Goal: Information Seeking & Learning: Learn about a topic

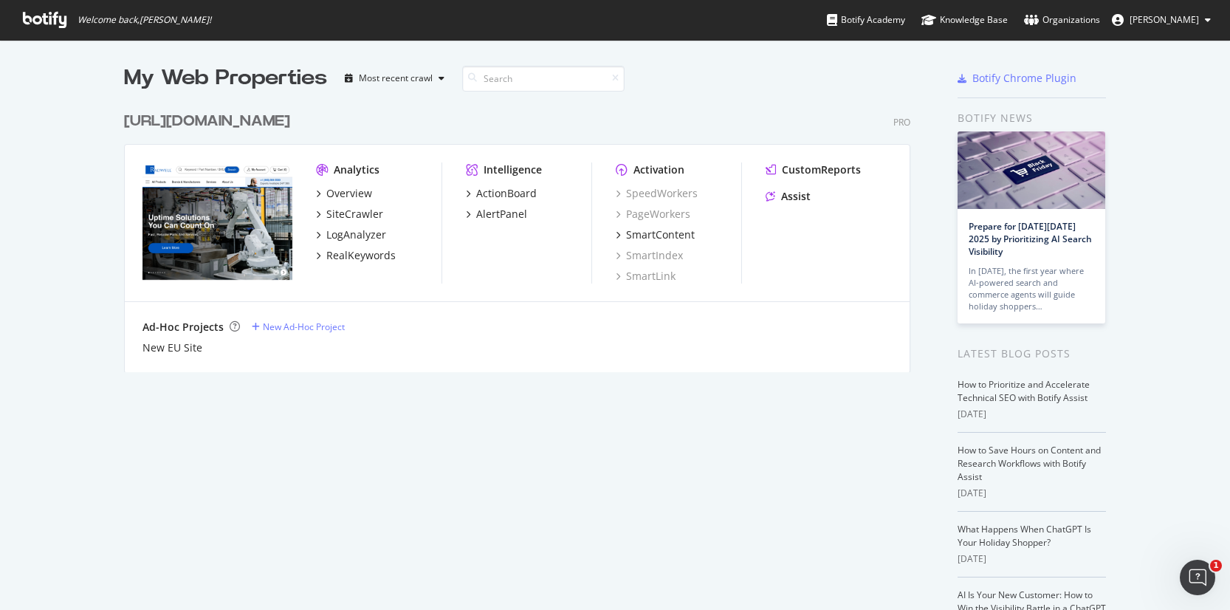
click at [255, 116] on div "[URL][DOMAIN_NAME]" at bounding box center [207, 121] width 166 height 21
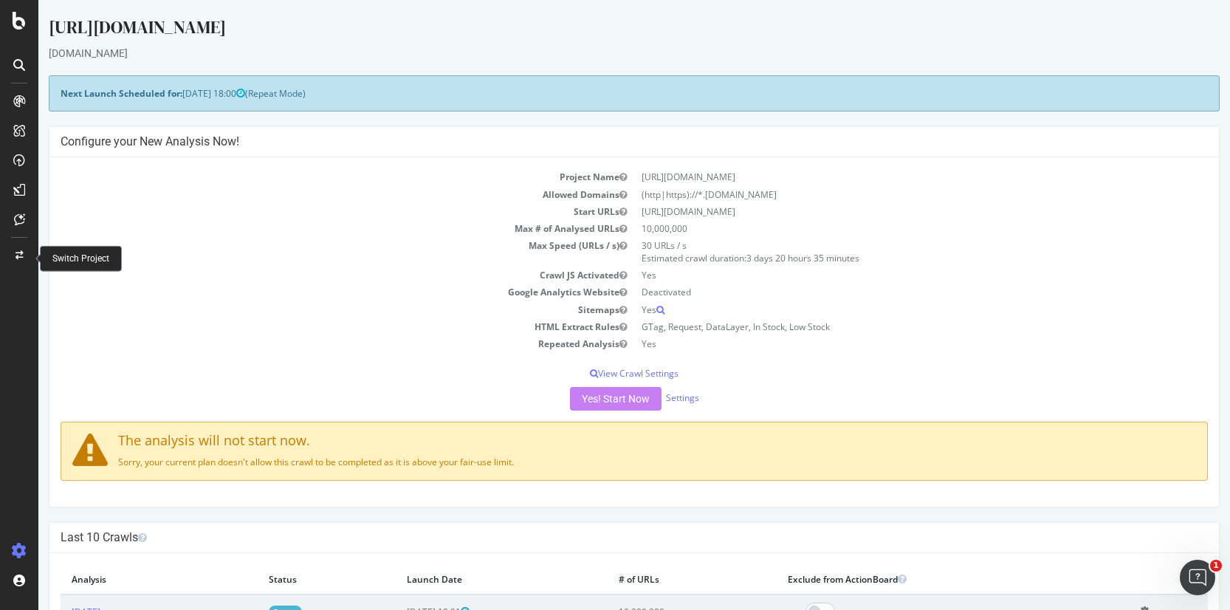
click at [22, 252] on icon at bounding box center [20, 255] width 8 height 9
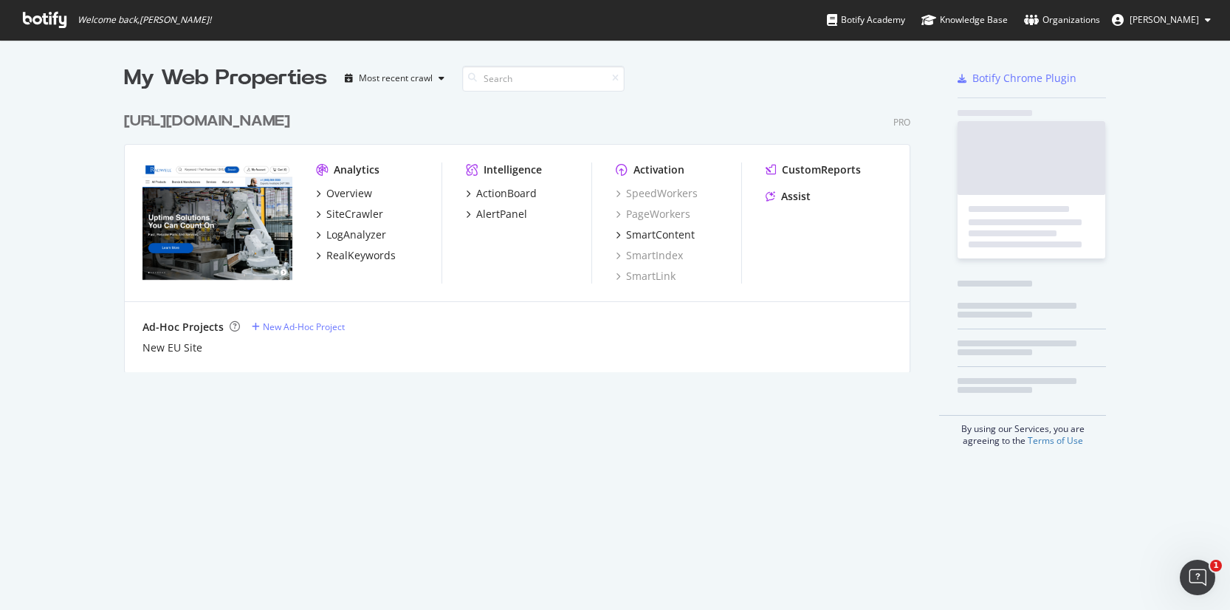
scroll to position [598, 1207]
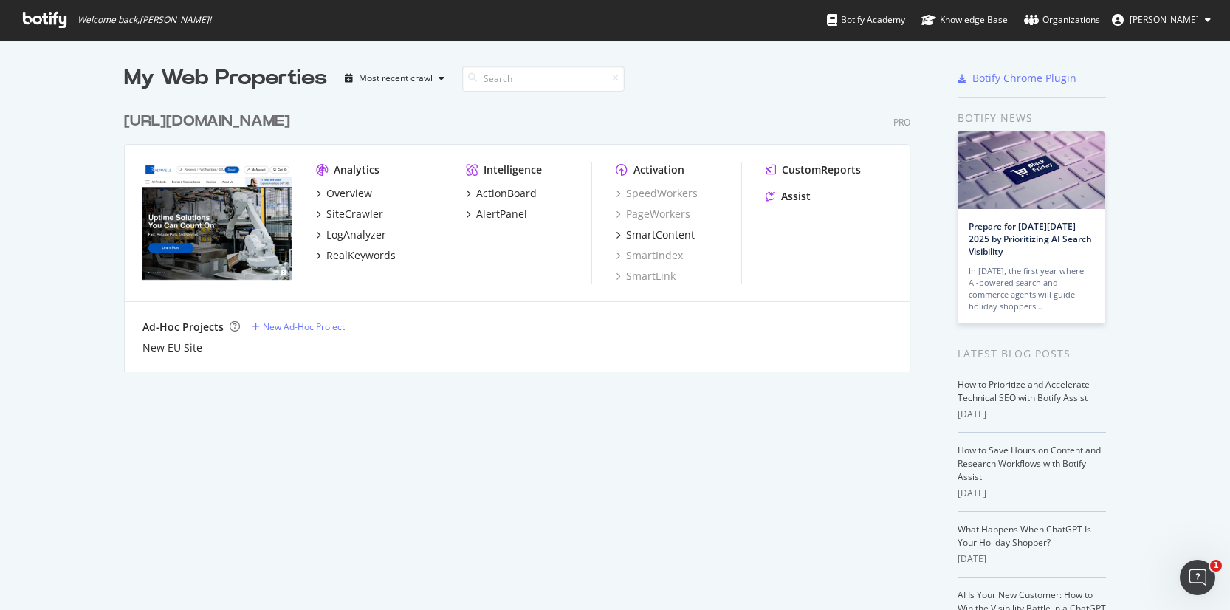
click at [192, 123] on div "[URL][DOMAIN_NAME]" at bounding box center [207, 121] width 166 height 21
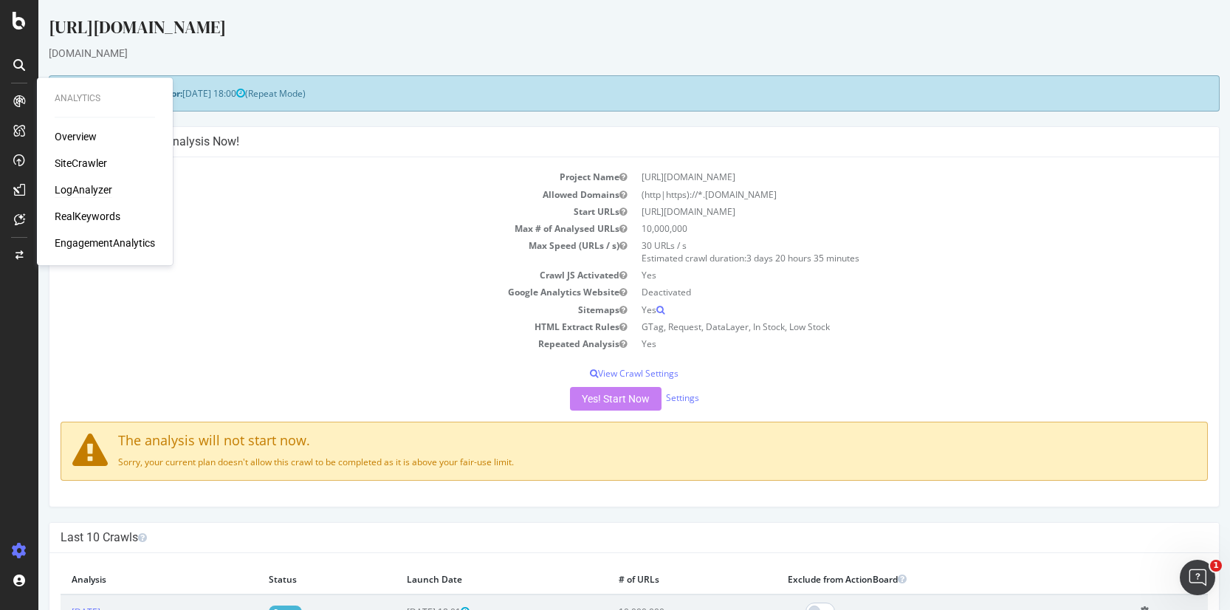
click at [77, 186] on div "LogAnalyzer" at bounding box center [84, 189] width 58 height 15
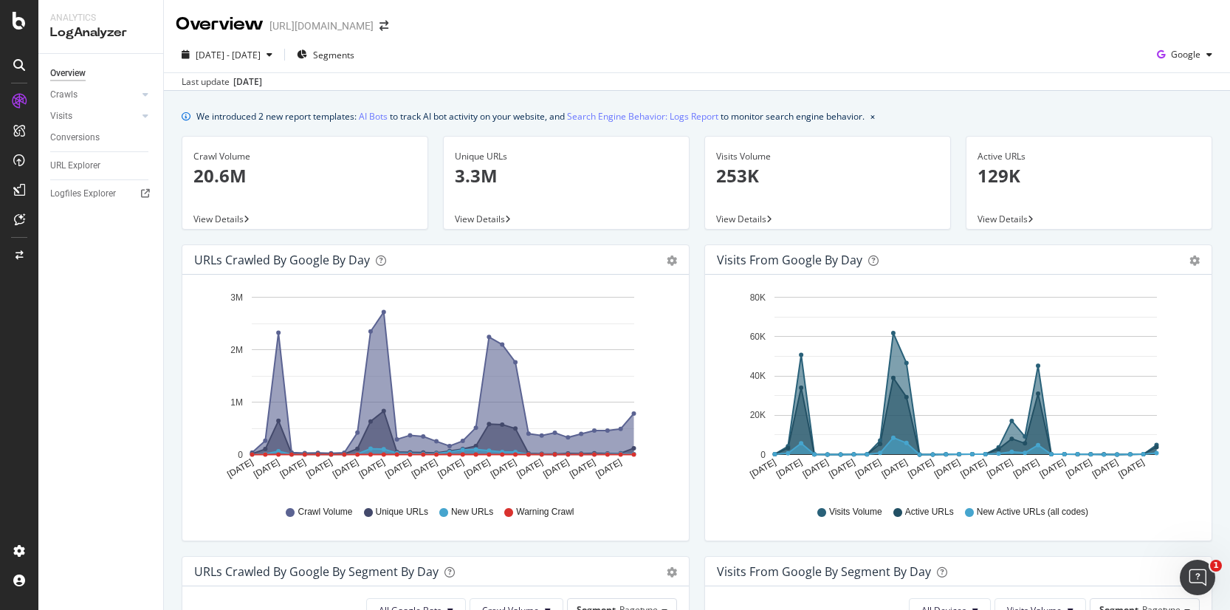
click at [660, 258] on div "Area Table" at bounding box center [664, 260] width 25 height 15
click at [667, 258] on icon "gear" at bounding box center [672, 260] width 10 height 10
click at [372, 259] on div "URLs Crawled by Google by day" at bounding box center [419, 260] width 450 height 15
click at [328, 258] on div "URLs Crawled by Google by day" at bounding box center [282, 260] width 176 height 15
click at [1201, 52] on div "button" at bounding box center [1210, 54] width 18 height 9
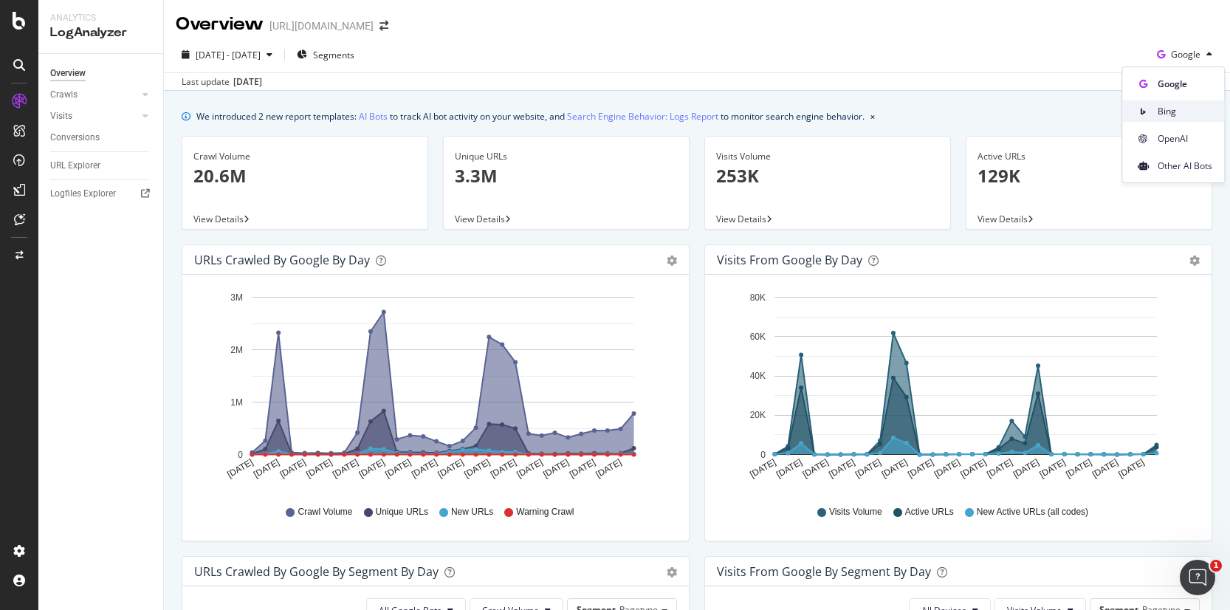
click at [1173, 111] on span "Bing" at bounding box center [1185, 111] width 55 height 13
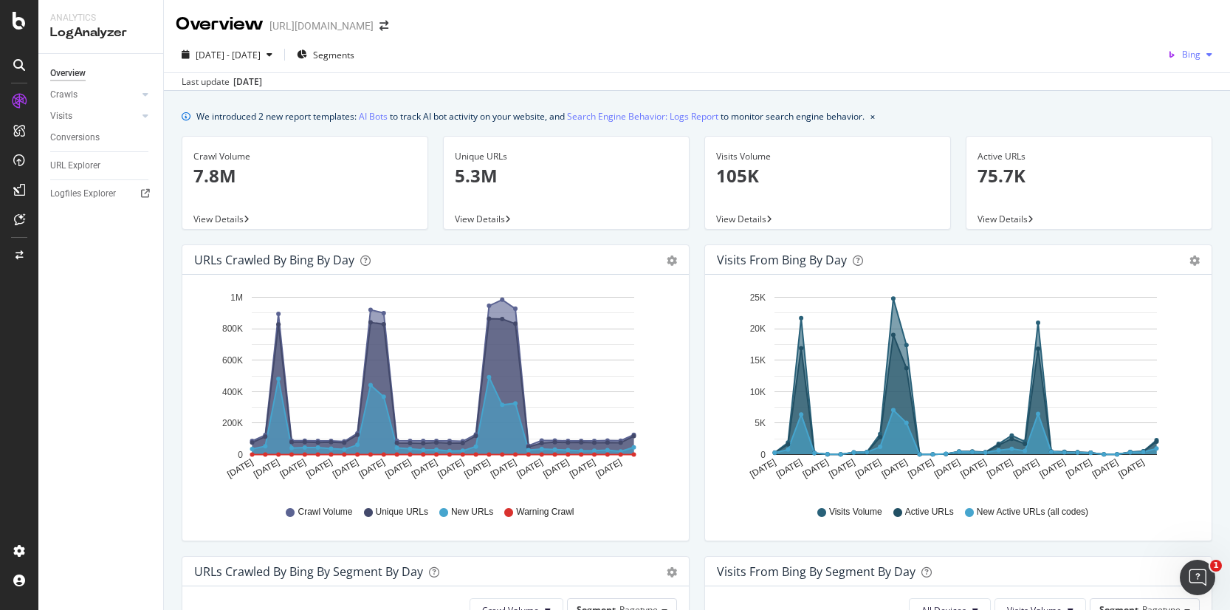
click at [1182, 50] on span "Bing" at bounding box center [1191, 54] width 18 height 13
click at [1164, 90] on div "Google" at bounding box center [1175, 83] width 102 height 21
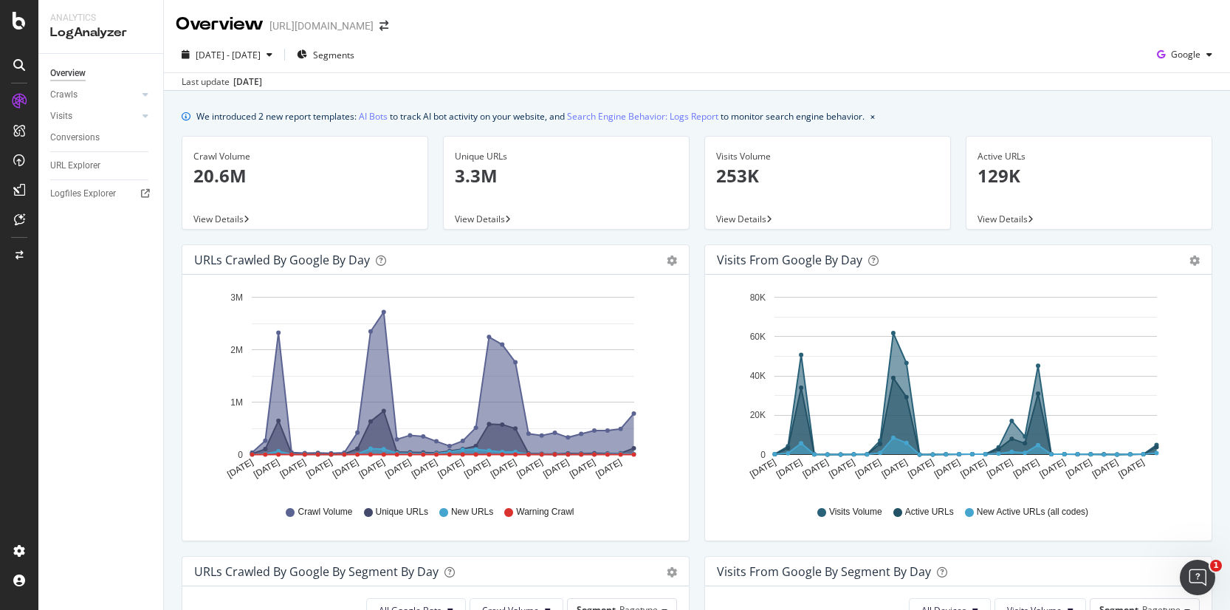
click at [70, 494] on div "Overview Crawls Daily Distribution Segments Distribution HTTP Codes Resources V…" at bounding box center [100, 332] width 125 height 556
click at [95, 193] on div "Logfiles Explorer" at bounding box center [83, 194] width 66 height 16
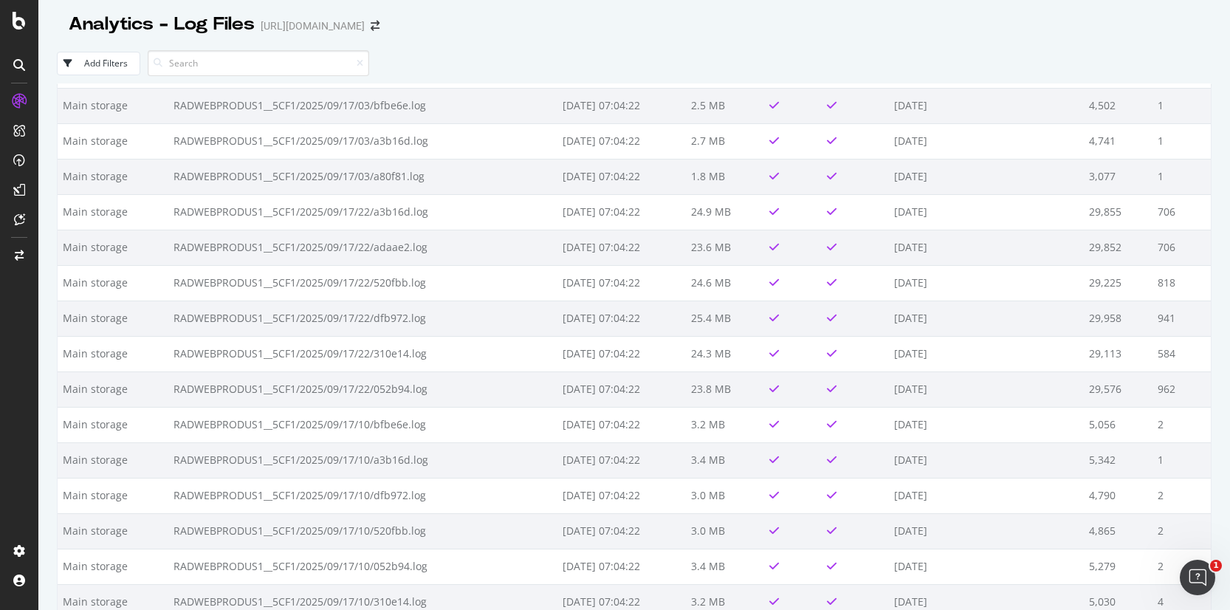
scroll to position [812, 0]
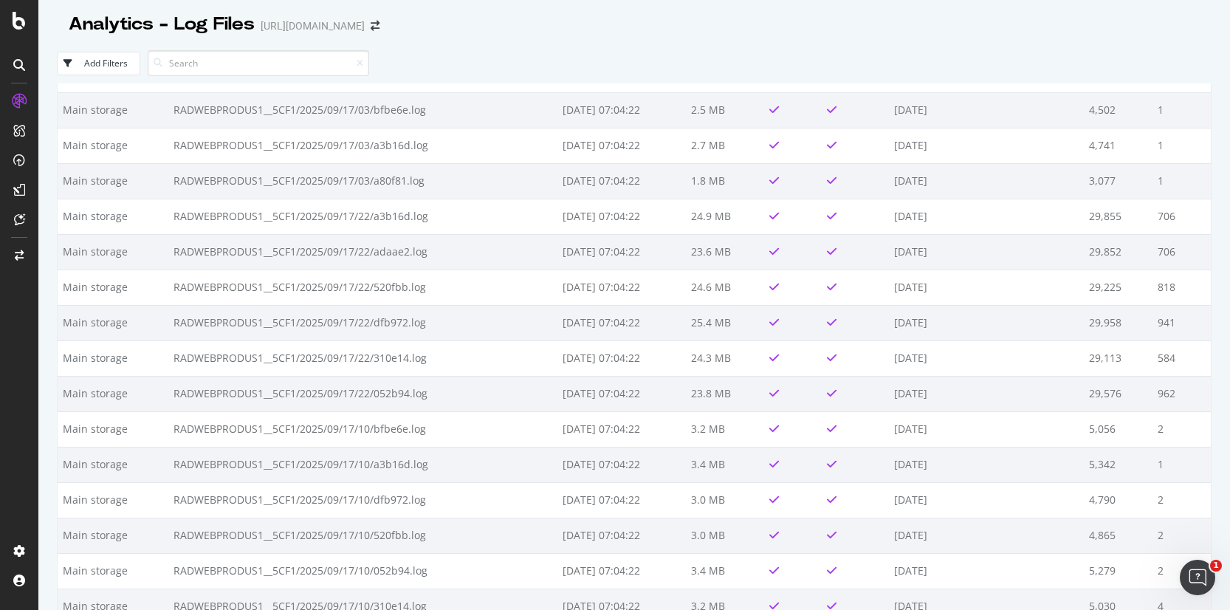
click at [962, 26] on div "Analytics - Log Files [URL][DOMAIN_NAME]" at bounding box center [634, 18] width 1155 height 37
